Goal: Navigation & Orientation: Find specific page/section

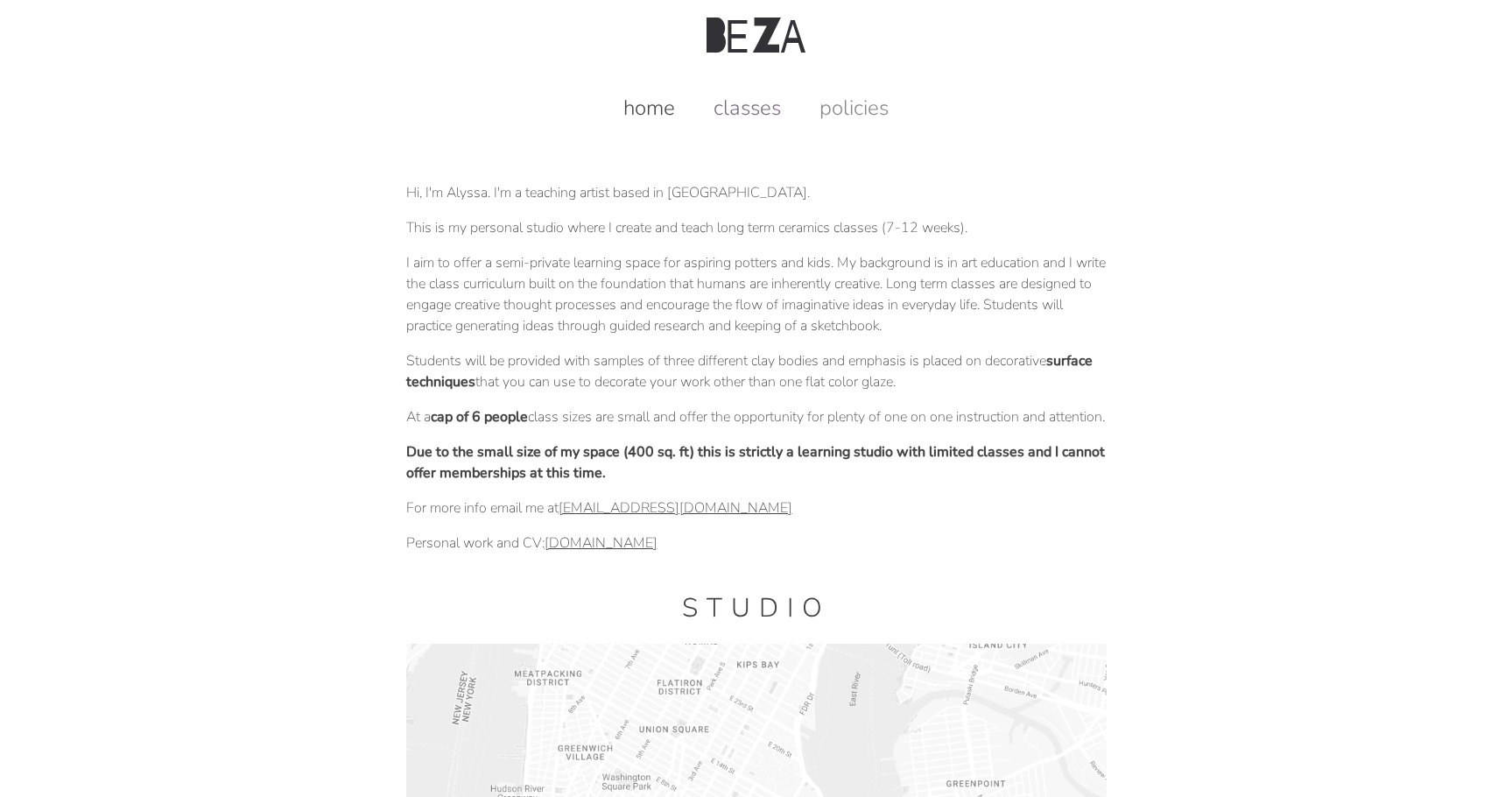
click at [730, 103] on link "classes" at bounding box center [747, 108] width 103 height 28
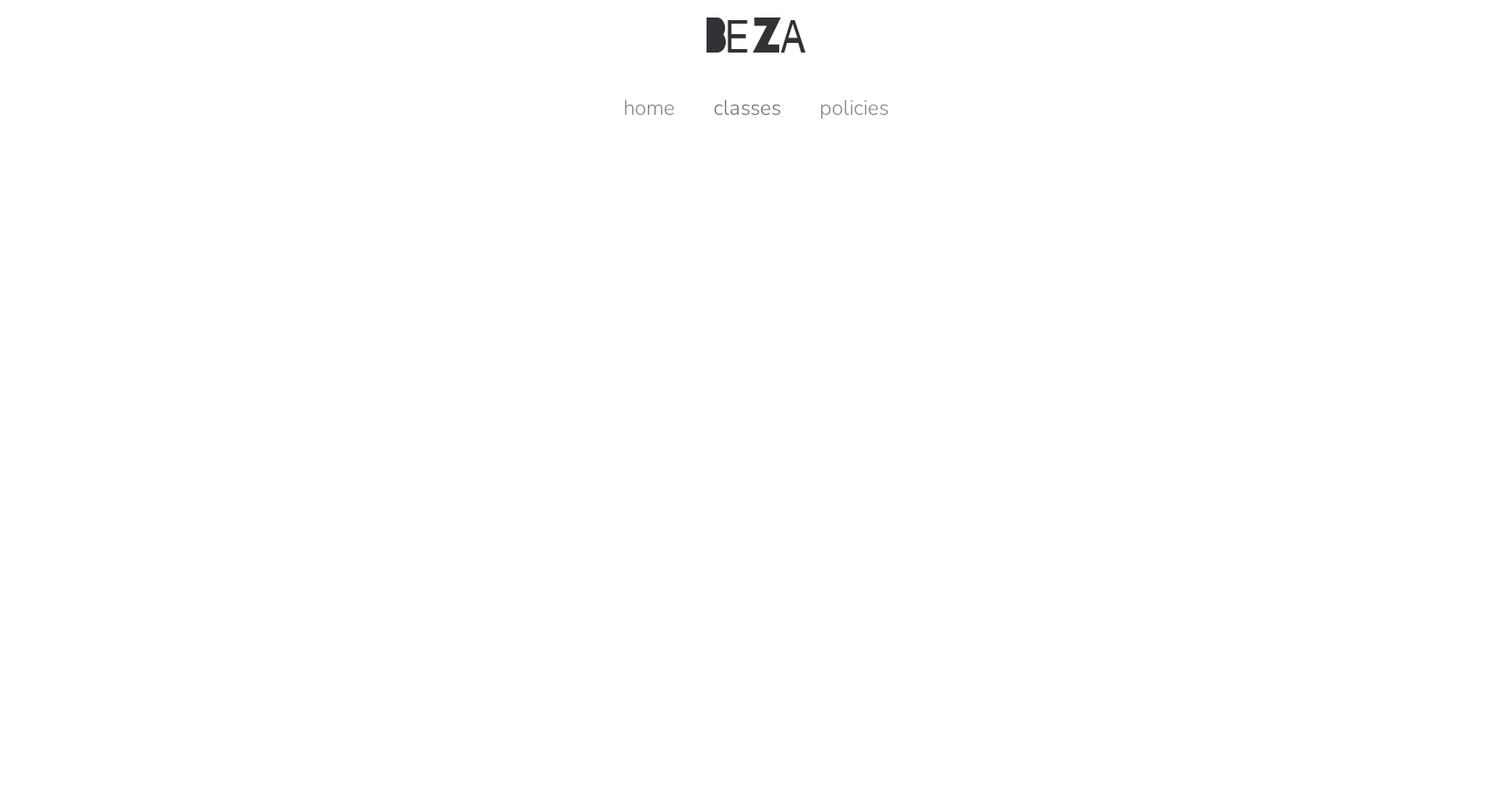
click at [767, 111] on link "classes" at bounding box center [747, 108] width 103 height 28
click at [677, 112] on link "home" at bounding box center [649, 108] width 87 height 28
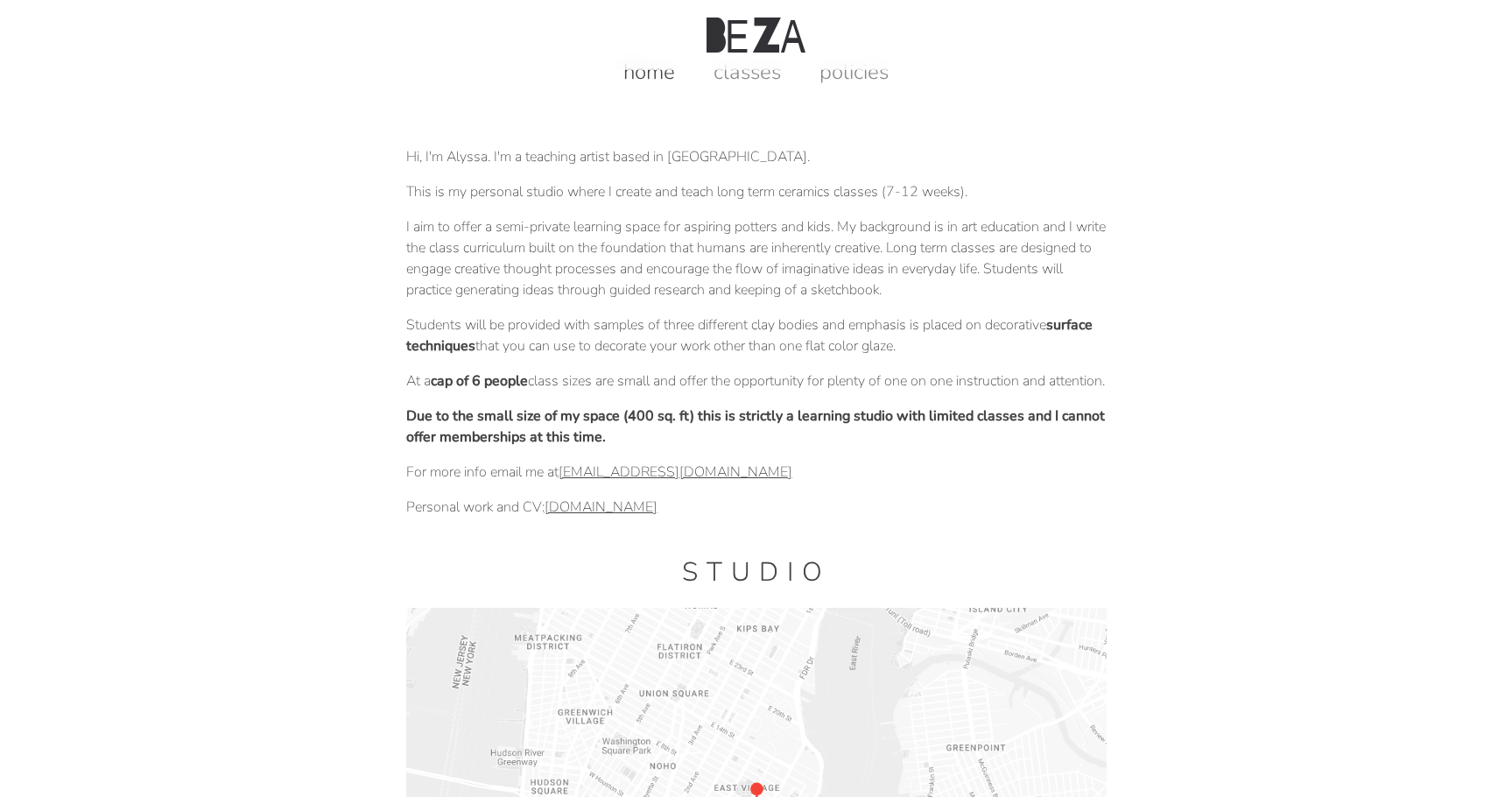
scroll to position [42, 0]
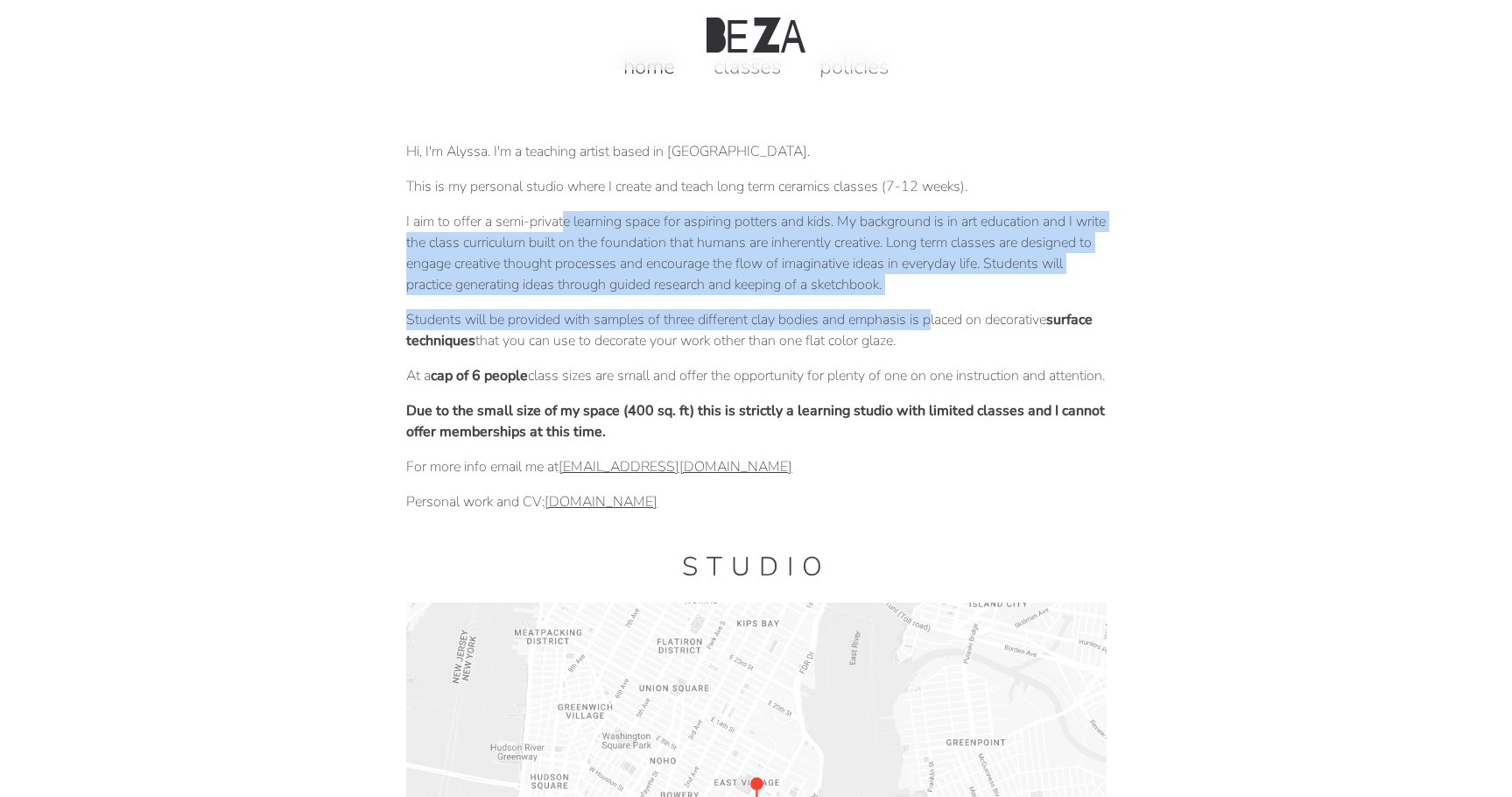
drag, startPoint x: 562, startPoint y: 226, endPoint x: 935, endPoint y: 329, distance: 387.0
click at [935, 329] on div "Hi, I'm Alyssa. I'm a teaching artist based in NYC. This is my personal studio …" at bounding box center [756, 755] width 700 height 1257
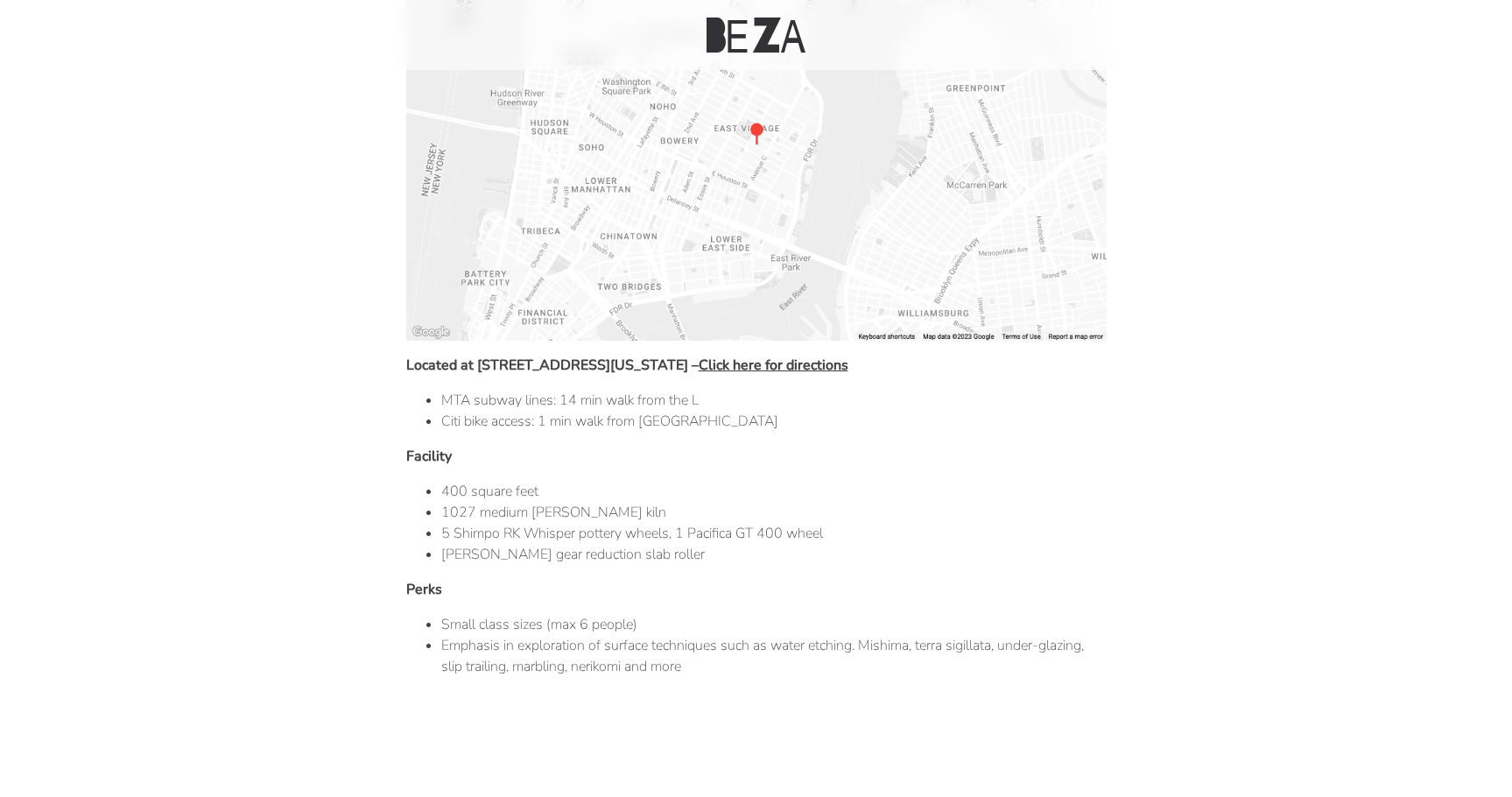
scroll to position [697, 0]
